Goal: Task Accomplishment & Management: Manage account settings

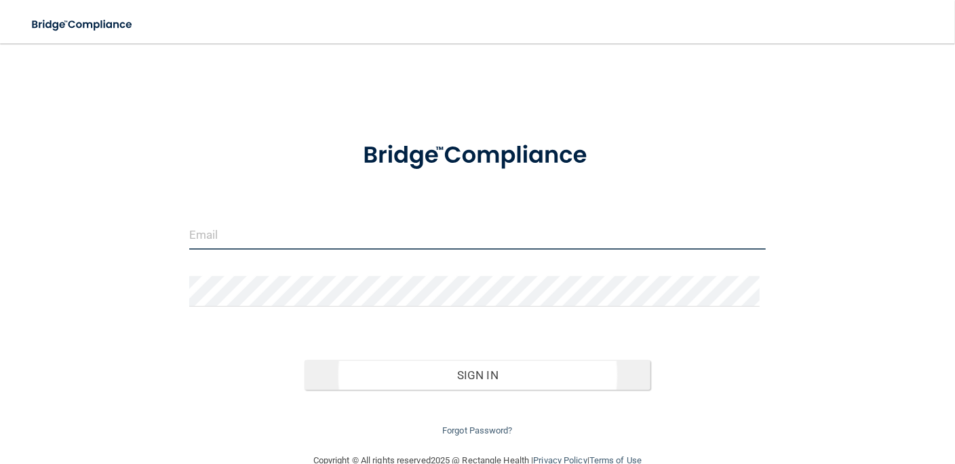
type input "[EMAIL_ADDRESS][DOMAIN_NAME]"
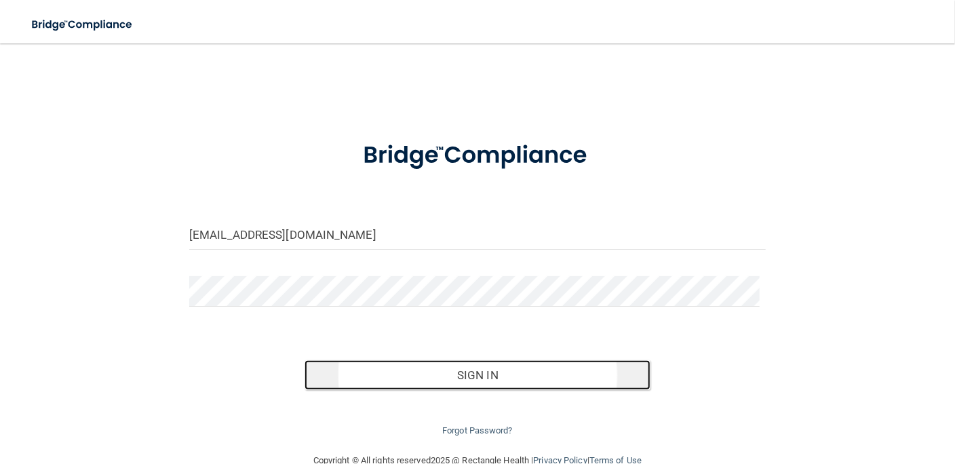
click at [490, 378] on button "Sign In" at bounding box center [478, 375] width 346 height 30
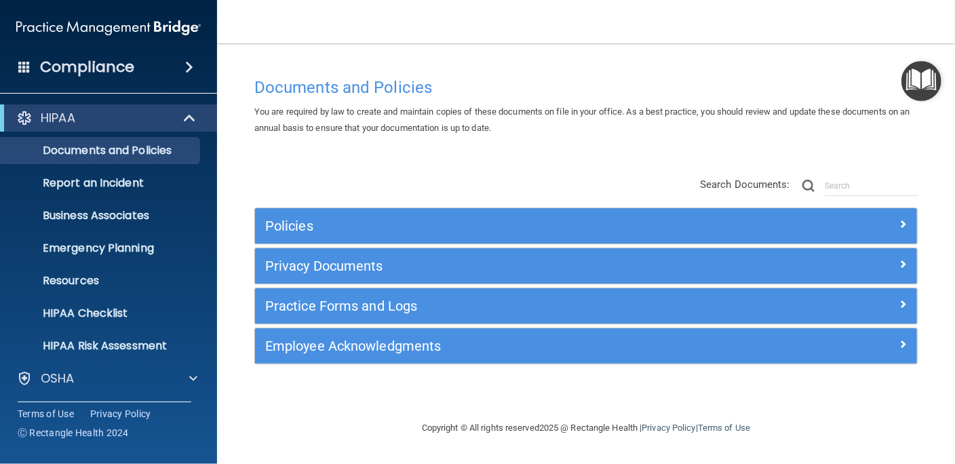
scroll to position [98, 0]
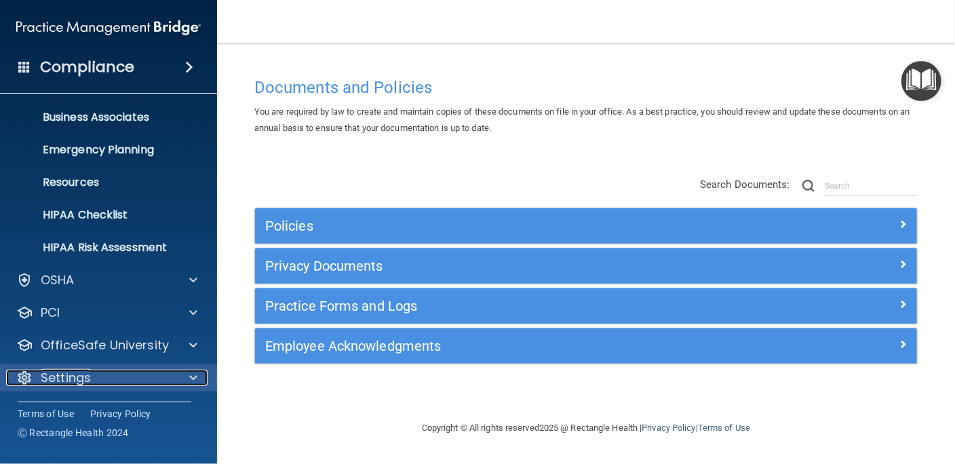
click at [78, 381] on p "Settings" at bounding box center [66, 378] width 50 height 16
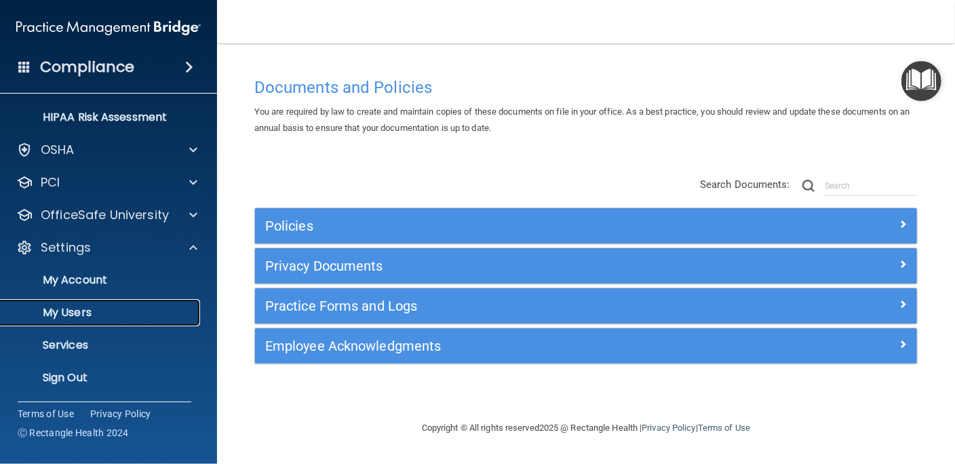
click at [83, 314] on p "My Users" at bounding box center [101, 313] width 185 height 14
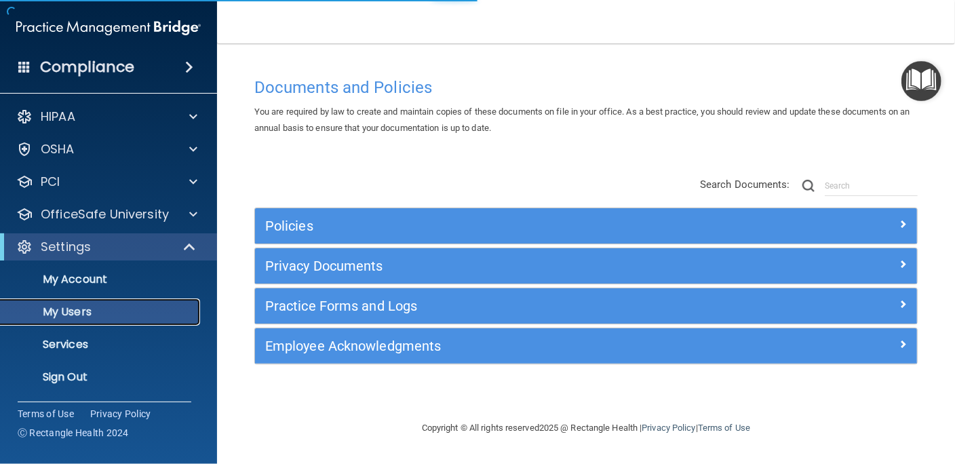
scroll to position [1, 0]
select select "20"
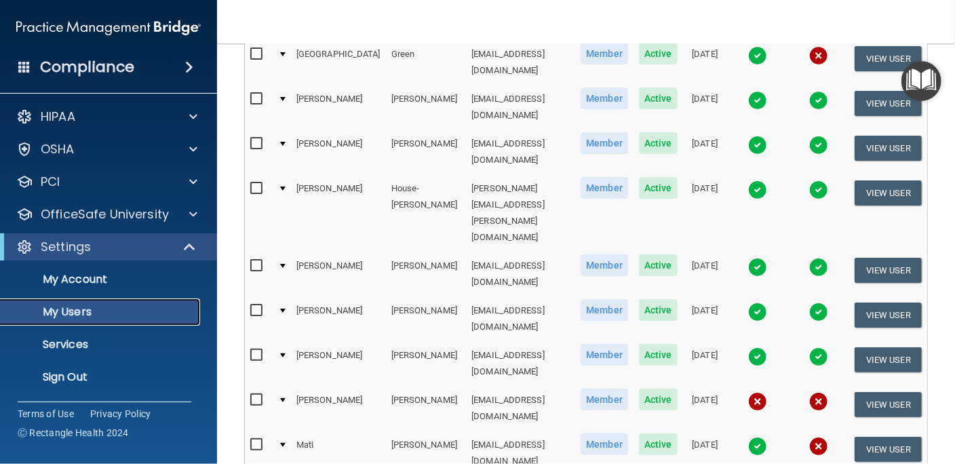
scroll to position [617, 0]
